Goal: Browse casually: Explore the website without a specific task or goal

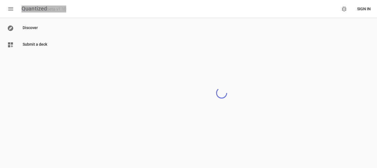
click at [30, 10] on div "Quantized beta v1.10" at bounding box center [44, 9] width 45 height 7
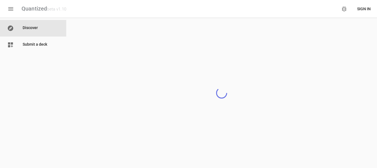
click at [13, 8] on icon "button" at bounding box center [10, 9] width 7 height 7
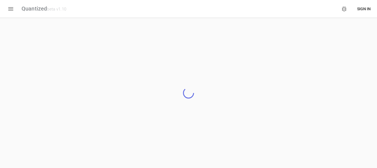
click at [13, 8] on icon "button" at bounding box center [10, 9] width 7 height 7
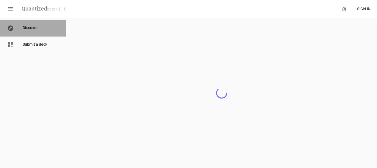
click at [38, 26] on p "Discover" at bounding box center [41, 28] width 36 height 7
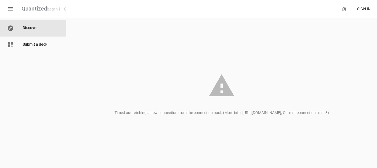
click at [36, 28] on p "Discover" at bounding box center [41, 28] width 36 height 7
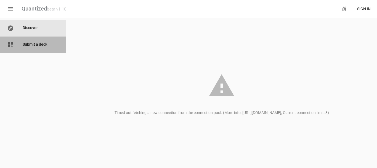
click at [18, 45] on div at bounding box center [14, 44] width 15 height 7
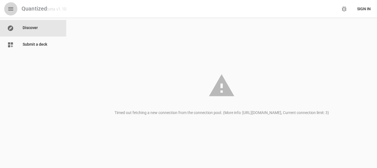
click at [11, 12] on button "button" at bounding box center [10, 8] width 13 height 13
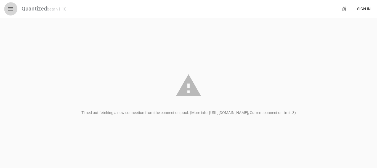
click at [11, 14] on button "button" at bounding box center [10, 8] width 13 height 13
